Goal: Entertainment & Leisure: Consume media (video, audio)

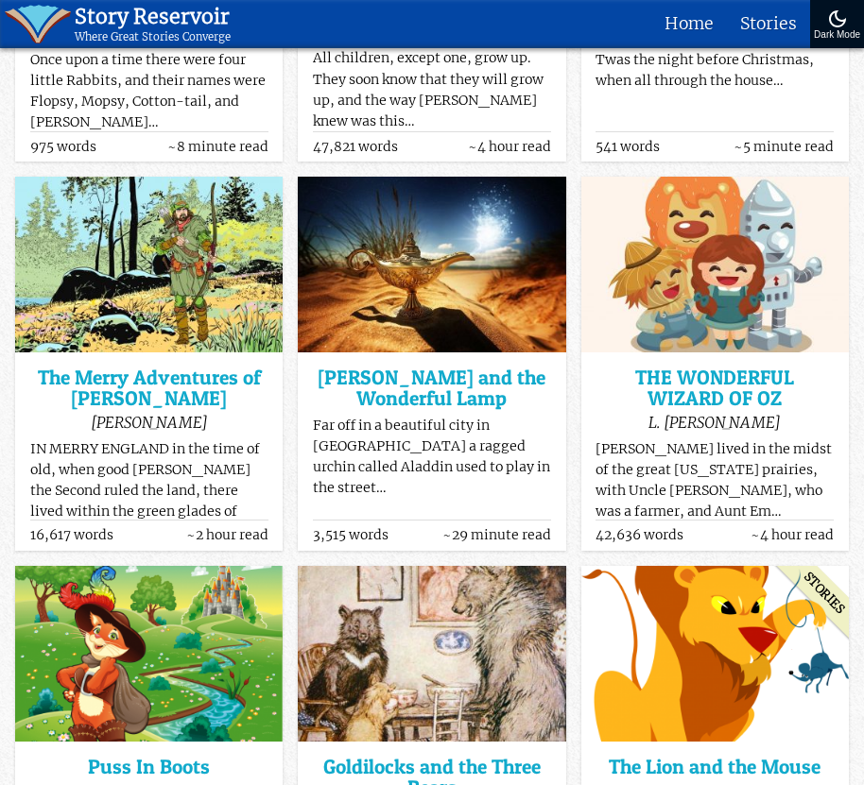
scroll to position [567, 0]
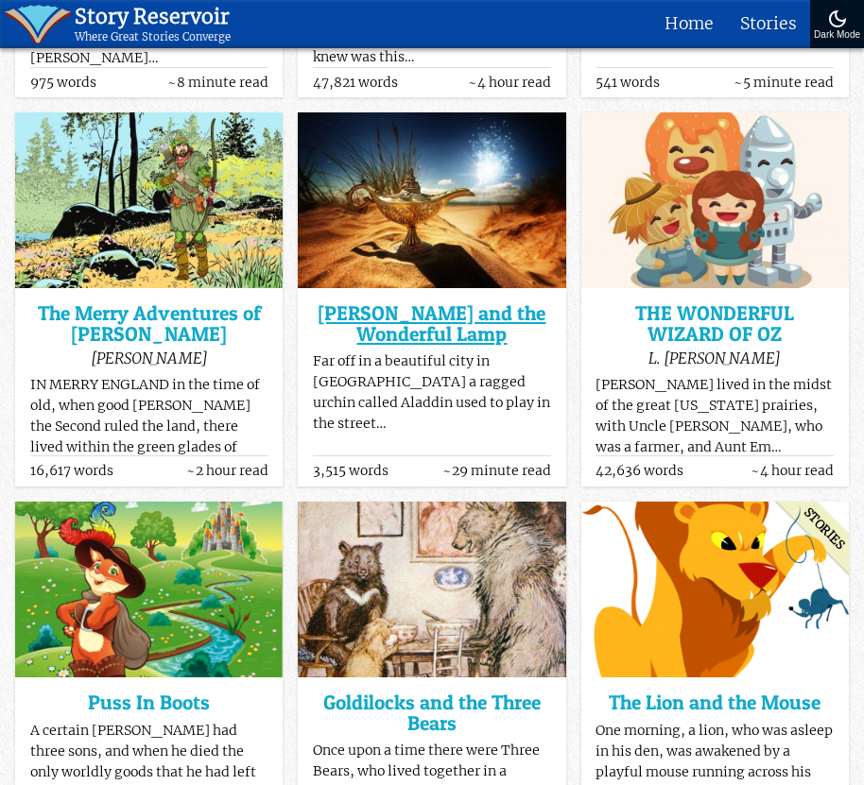
click at [487, 320] on h3 "[PERSON_NAME] and the Wonderful Lamp" at bounding box center [432, 323] width 238 height 41
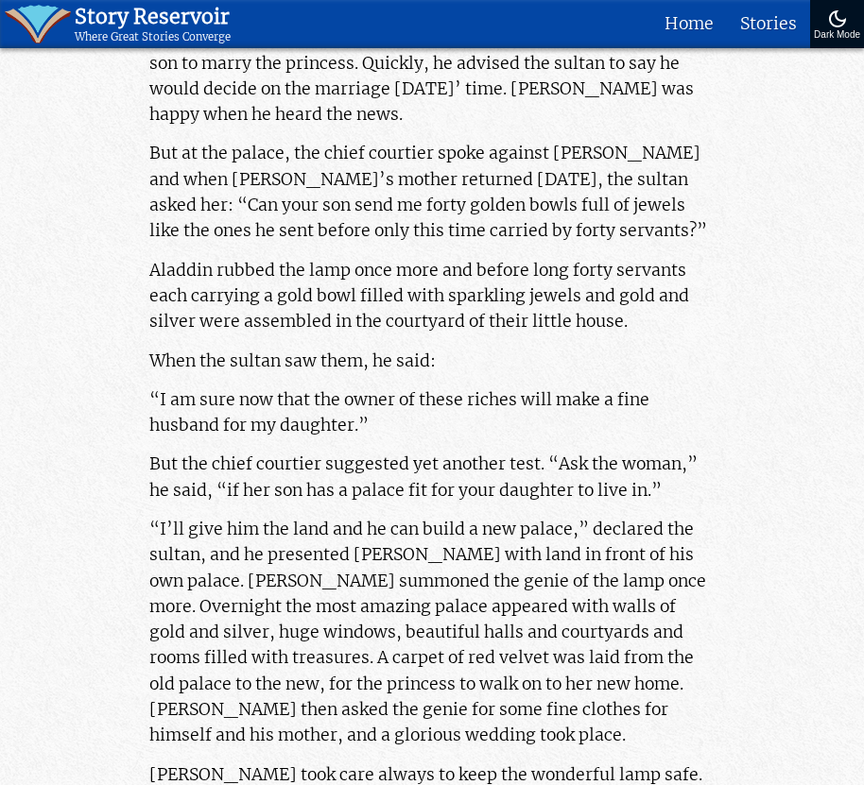
scroll to position [3970, 0]
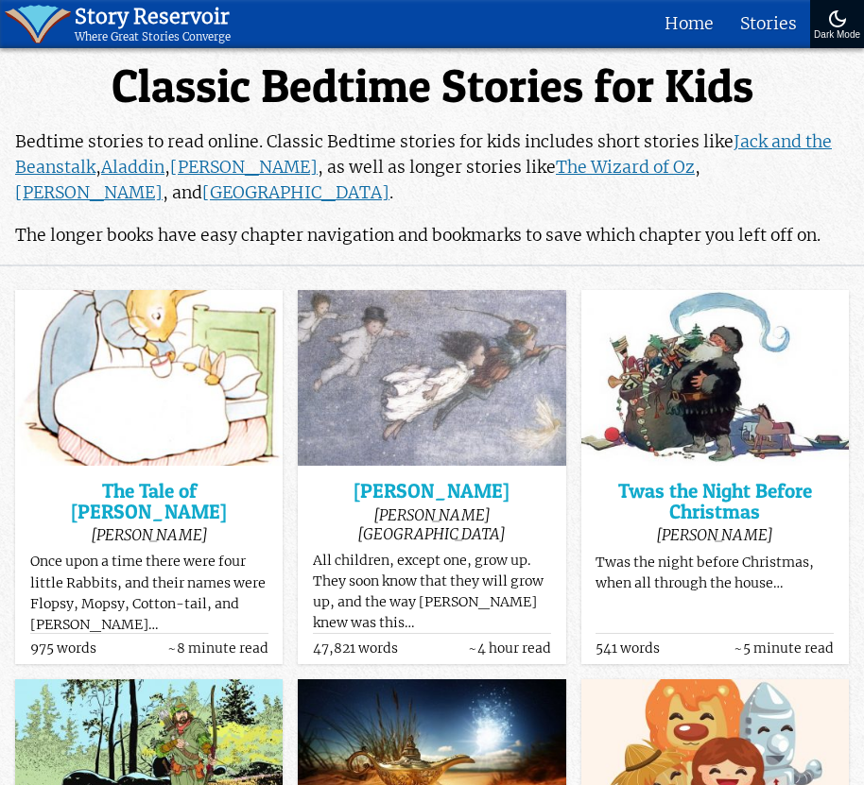
click at [817, 28] on button "Dark Mode" at bounding box center [837, 24] width 54 height 48
